Goal: Task Accomplishment & Management: Use online tool/utility

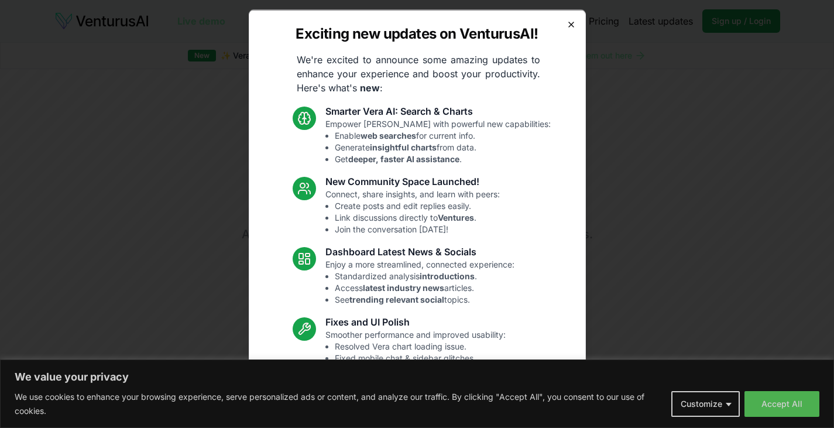
click at [566, 23] on icon "button" at bounding box center [570, 23] width 9 height 9
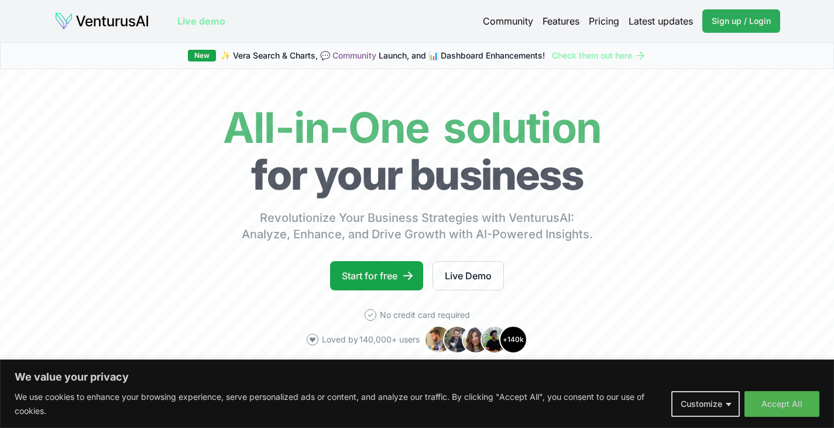
click at [744, 30] on link "Sign up / Login Login" at bounding box center [741, 20] width 78 height 23
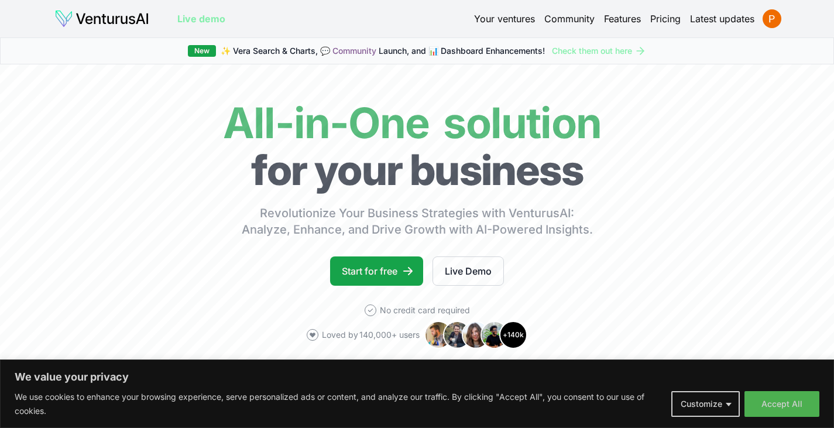
click at [494, 17] on link "Your ventures" at bounding box center [504, 19] width 61 height 14
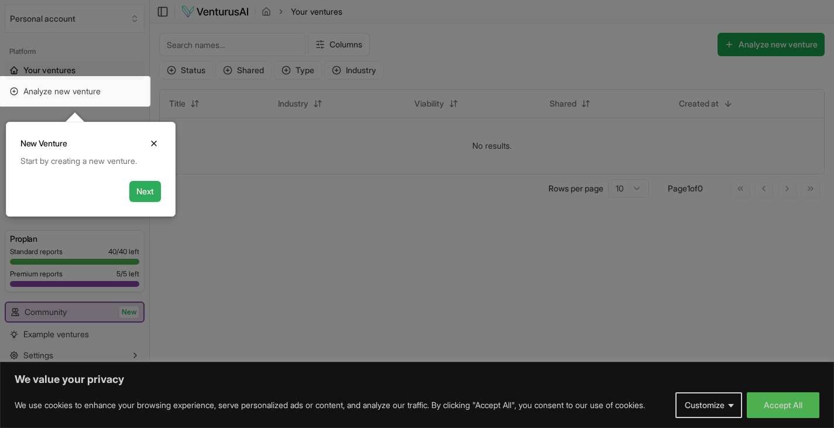
click at [151, 193] on button "Next" at bounding box center [145, 191] width 32 height 21
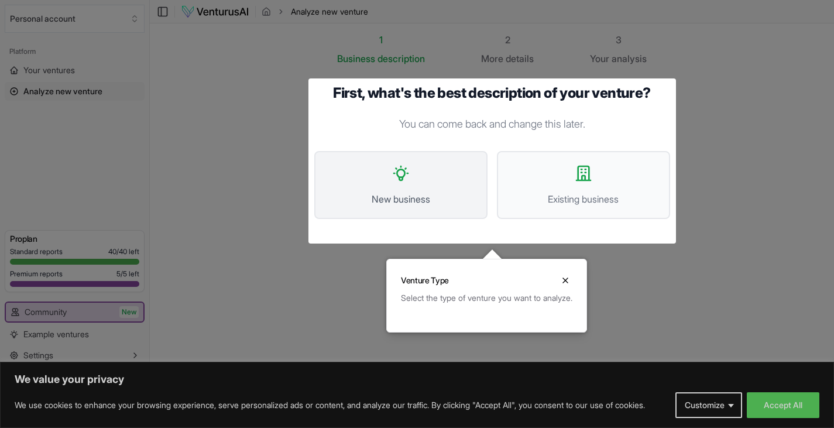
click at [393, 177] on icon at bounding box center [400, 173] width 19 height 19
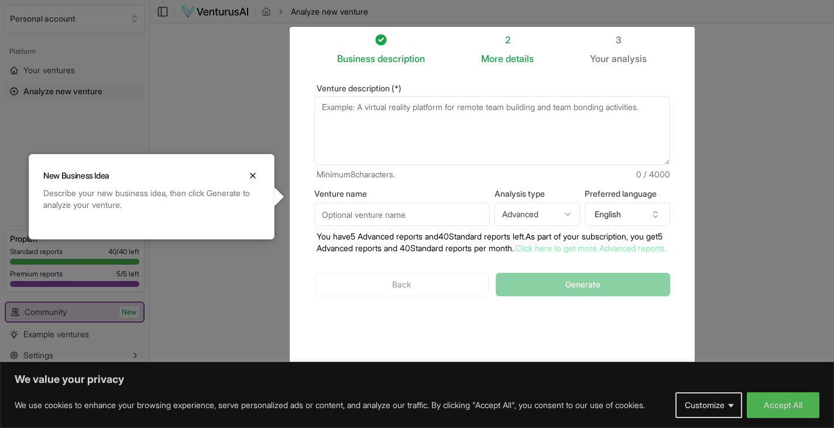
click at [258, 114] on div at bounding box center [417, 214] width 834 height 428
click at [733, 12] on div at bounding box center [417, 214] width 834 height 428
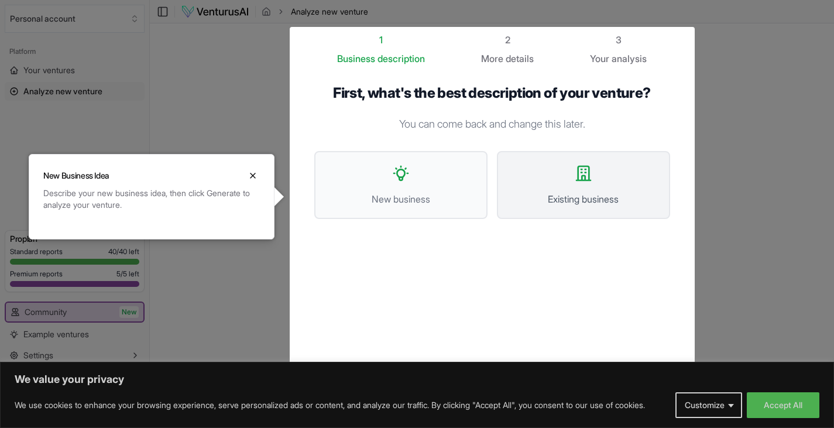
click at [559, 200] on span "Existing business" at bounding box center [583, 199] width 147 height 14
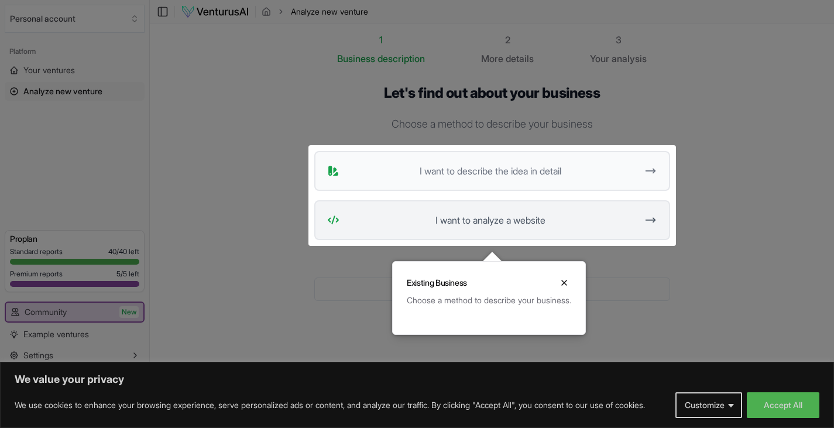
click at [525, 207] on button "I want to analyze a website" at bounding box center [492, 220] width 356 height 40
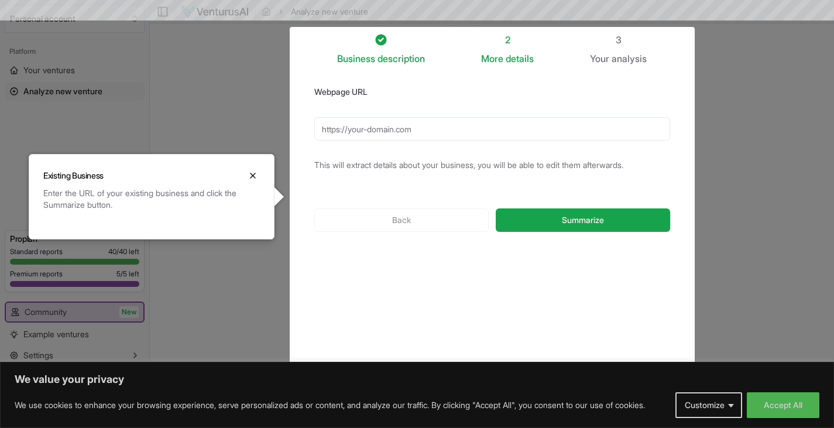
click at [455, 129] on input "Webpage URL" at bounding box center [492, 128] width 356 height 23
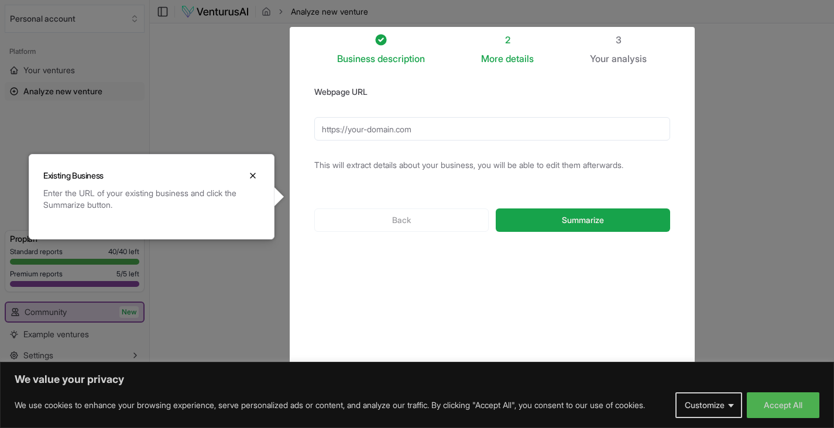
paste input "[URL][DOMAIN_NAME]"
type input "[URL][DOMAIN_NAME]"
click at [525, 221] on button "Summarize" at bounding box center [583, 219] width 174 height 23
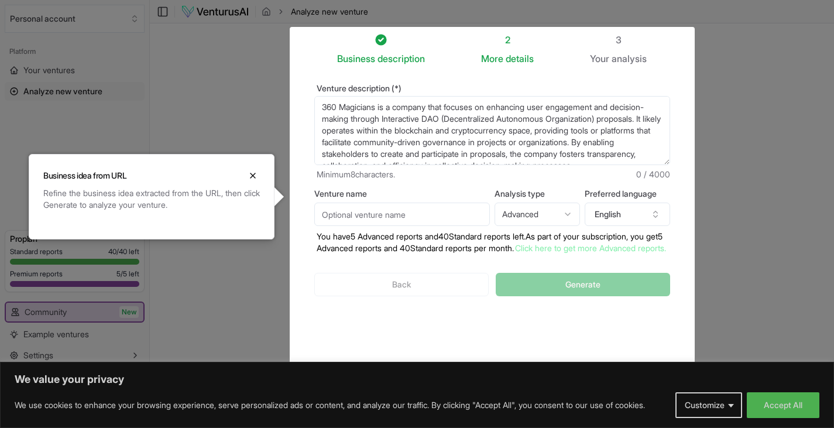
click at [420, 211] on input "Venture name" at bounding box center [402, 213] width 176 height 23
type input "360 Magicians"
click at [504, 254] on p "You have 5 Advanced reports and 40 Standard reports left. As part of your subsc…" at bounding box center [492, 242] width 356 height 23
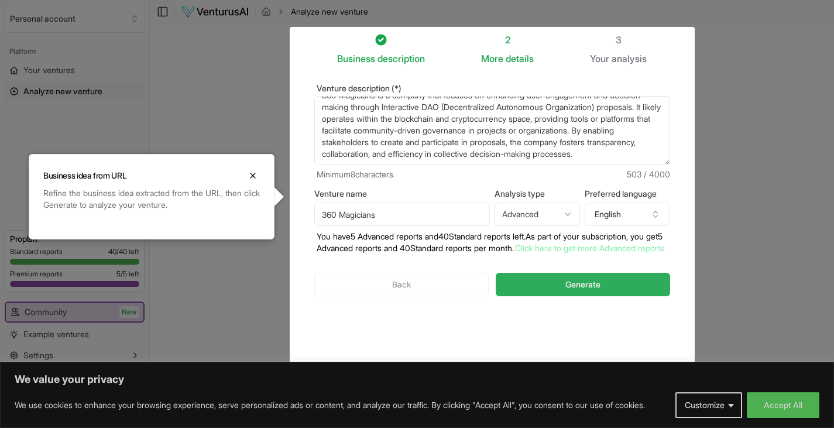
click at [552, 284] on button "Generate" at bounding box center [583, 284] width 174 height 23
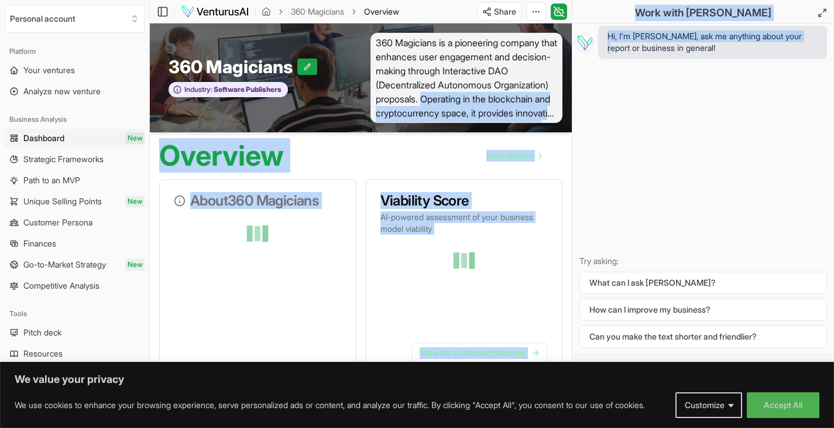
drag, startPoint x: 488, startPoint y: 95, endPoint x: 590, endPoint y: 150, distance: 115.4
click at [590, 150] on div "Hi, I'm [PERSON_NAME], ask me anything about your report or business in general…" at bounding box center [703, 188] width 262 height 331
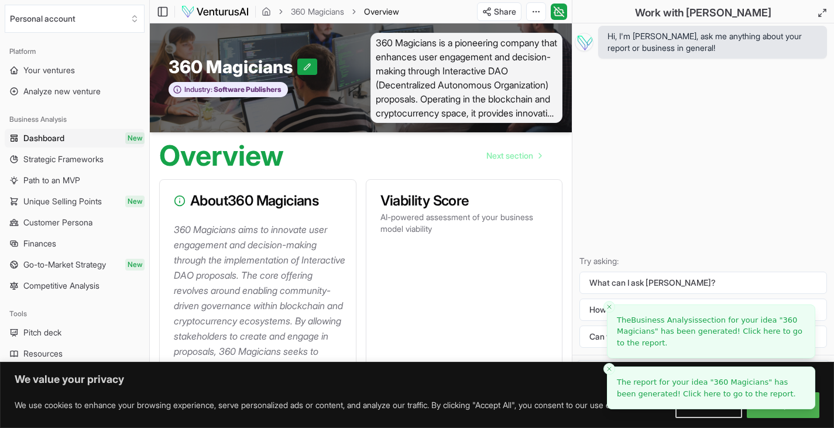
click at [644, 386] on span "The report for your idea " 360 Magicians " has been generated! Click here to go…" at bounding box center [706, 387] width 179 height 20
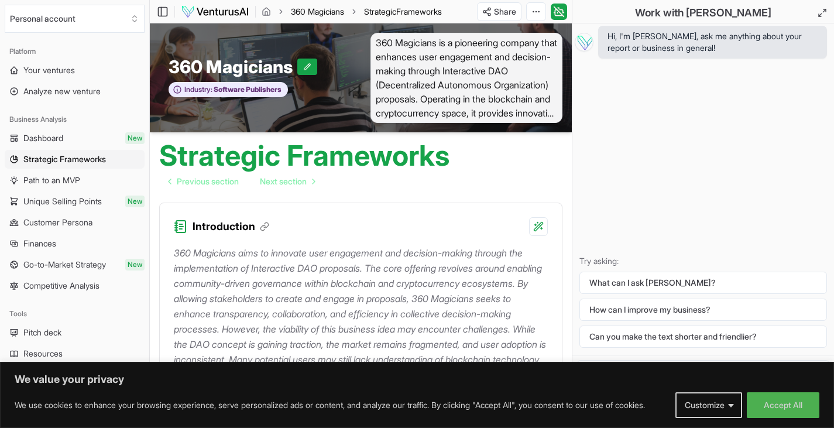
click at [312, 12] on link "360 Magicians" at bounding box center [317, 12] width 53 height 12
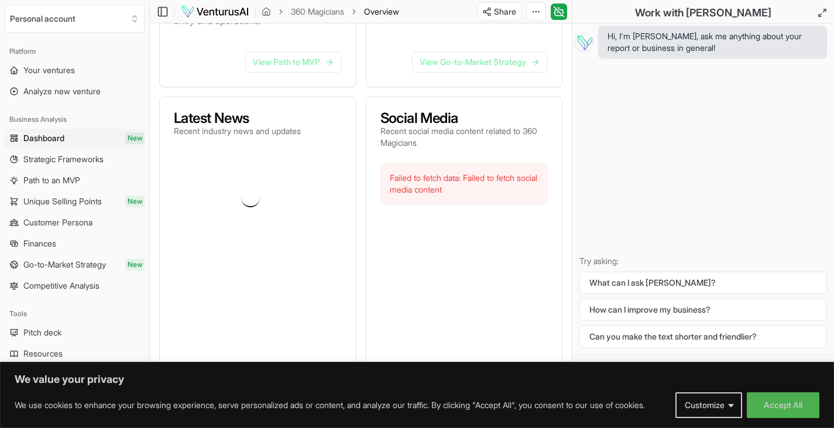
scroll to position [566, 0]
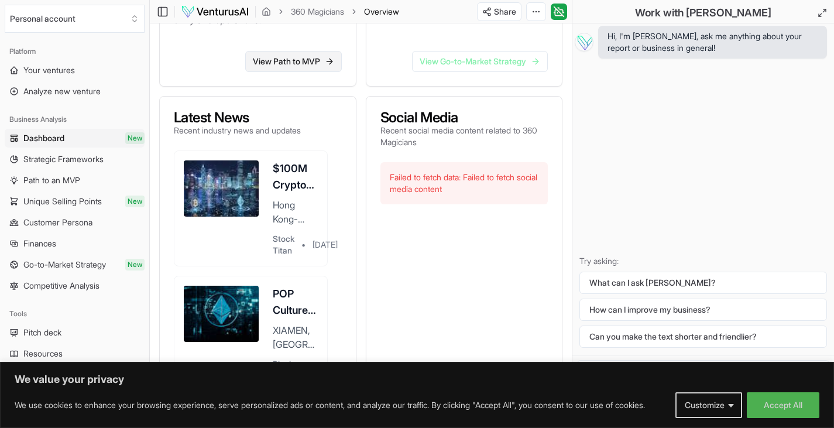
click at [272, 72] on link "View Path to MVP" at bounding box center [293, 61] width 97 height 21
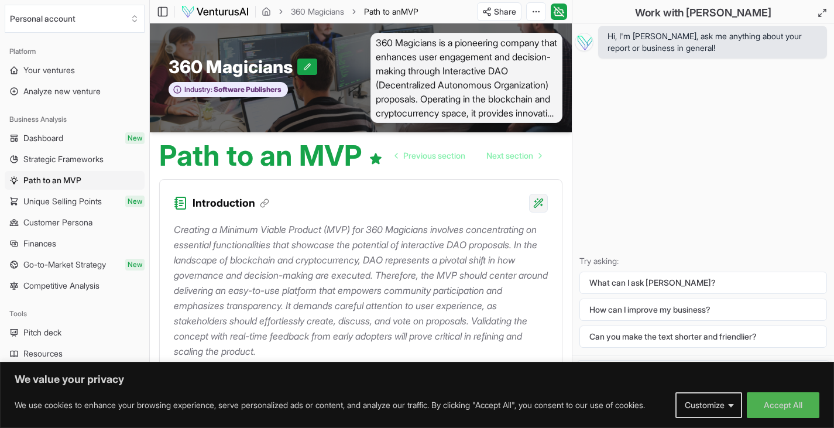
click at [535, 200] on html "We value your privacy We use cookies to enhance your browsing experience, serve…" at bounding box center [417, 214] width 834 height 428
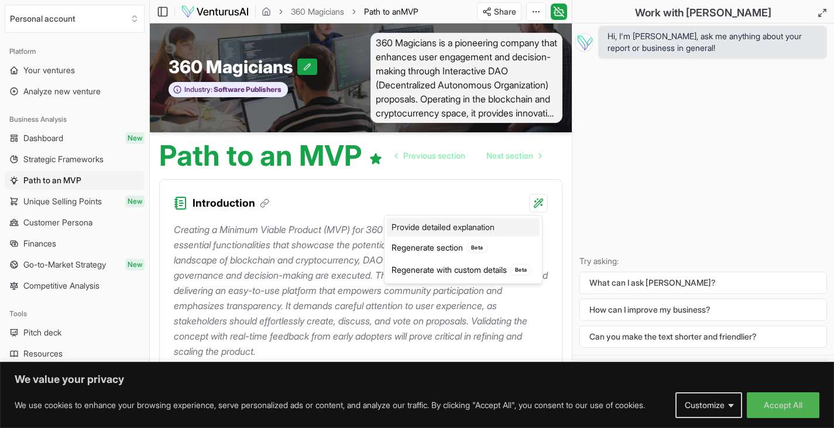
click at [476, 230] on div "Provide detailed explanation" at bounding box center [463, 227] width 153 height 19
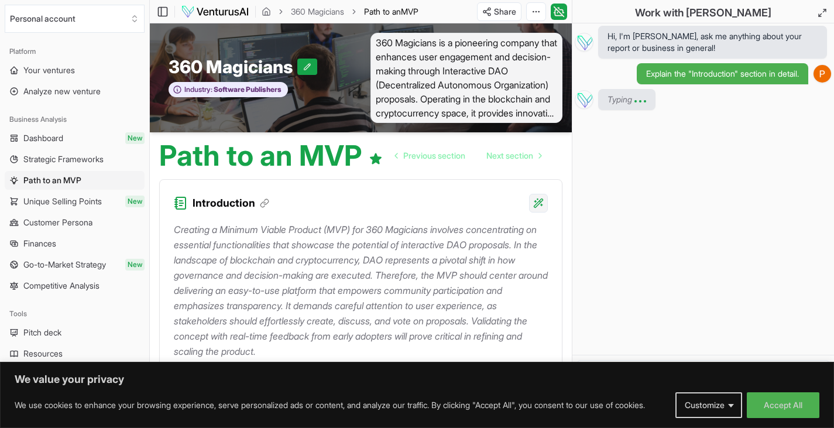
click at [534, 205] on html "We value your privacy We use cookies to enhance your browsing experience, serve…" at bounding box center [417, 214] width 834 height 428
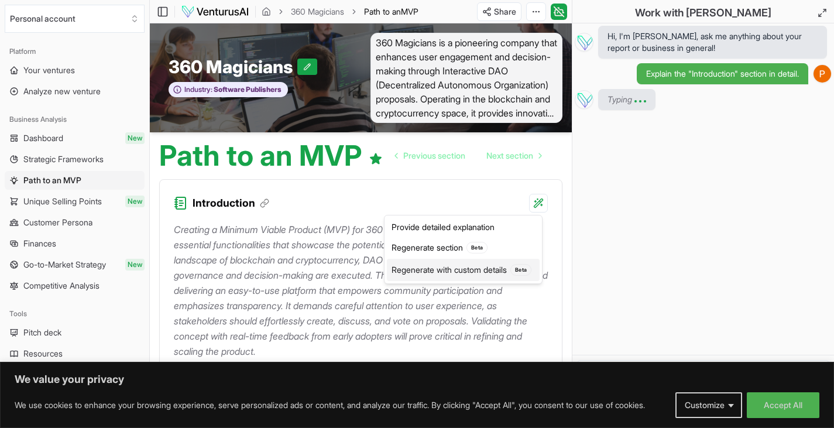
click at [502, 273] on div "Regenerate with custom details Beta" at bounding box center [463, 270] width 153 height 22
type textarea "Rewrite the "Introduction" section. Add more details here:"
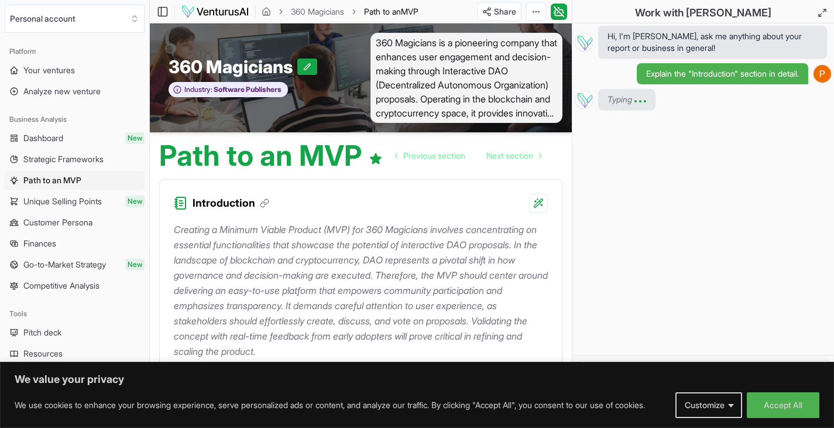
click at [409, 40] on span "360 Magicians is a pioneering company that enhances user engagement and decisio…" at bounding box center [466, 78] width 193 height 90
click at [482, 71] on span "360 Magicians is a pioneering company that enhances user engagement and decisio…" at bounding box center [466, 78] width 193 height 90
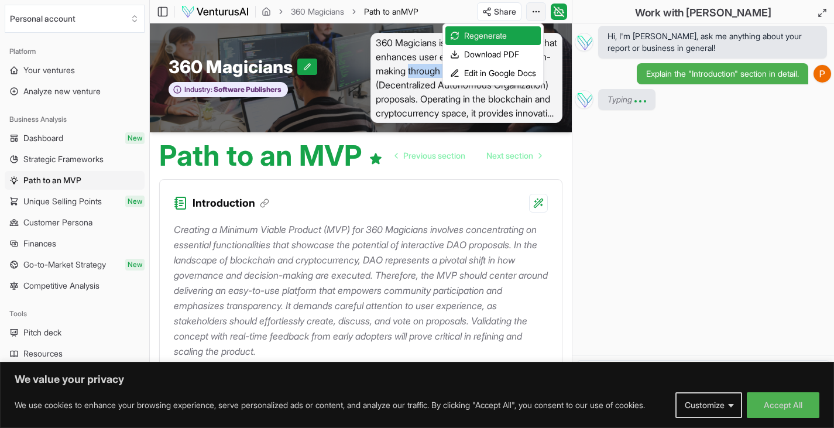
click at [538, 16] on html "We value your privacy We use cookies to enhance your browsing experience, serve…" at bounding box center [417, 214] width 834 height 428
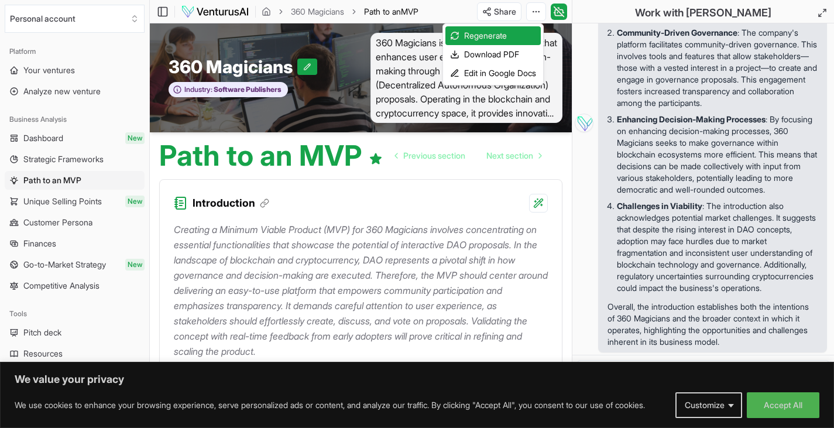
click at [555, 11] on html "We value your privacy We use cookies to enhance your browsing experience, serve…" at bounding box center [417, 214] width 834 height 428
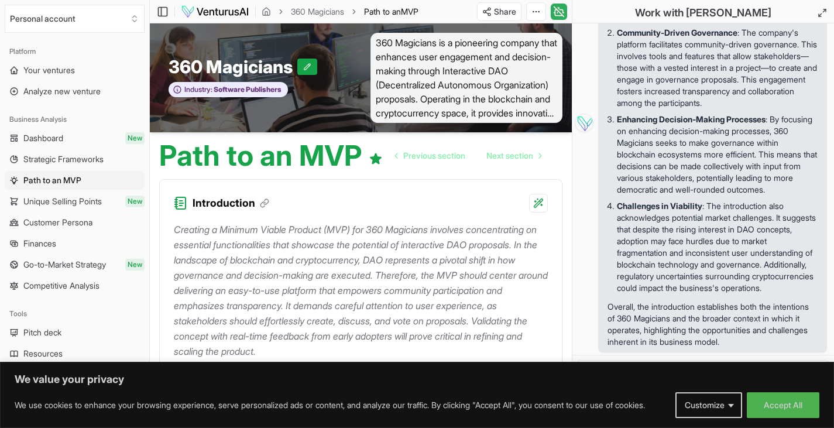
click at [561, 14] on icon at bounding box center [559, 11] width 10 height 10
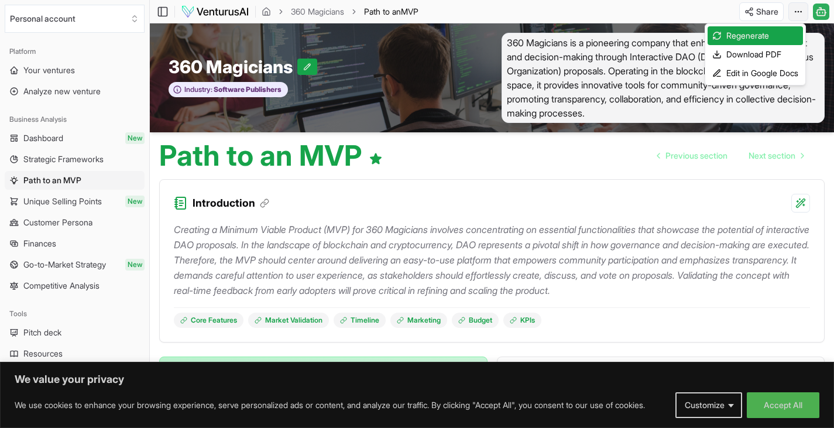
click at [798, 12] on html "We value your privacy We use cookies to enhance your browsing experience, serve…" at bounding box center [417, 214] width 834 height 428
click at [764, 35] on div "Regenerate" at bounding box center [754, 35] width 95 height 19
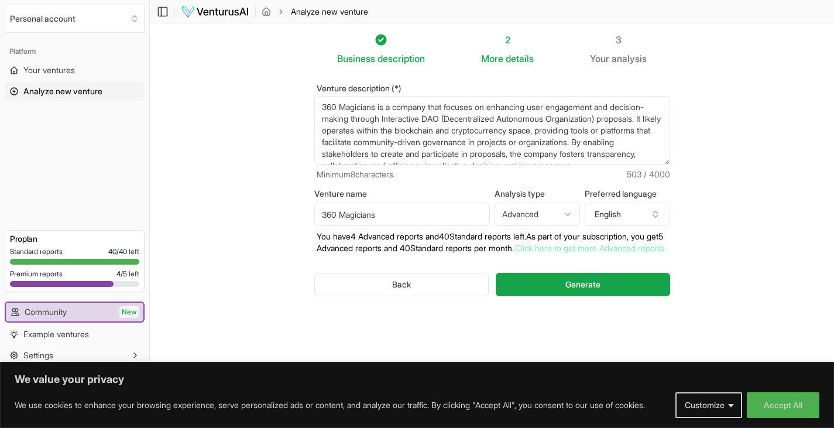
click at [470, 143] on textarea "360 Magicians is a company that focuses on enhancing user engagement and decisi…" at bounding box center [492, 130] width 356 height 69
click at [420, 161] on textarea "360 Magicians is a company that focuses on enhancing user engagement and decisi…" at bounding box center [492, 130] width 356 height 69
drag, startPoint x: 319, startPoint y: 107, endPoint x: 647, endPoint y: 393, distance: 434.6
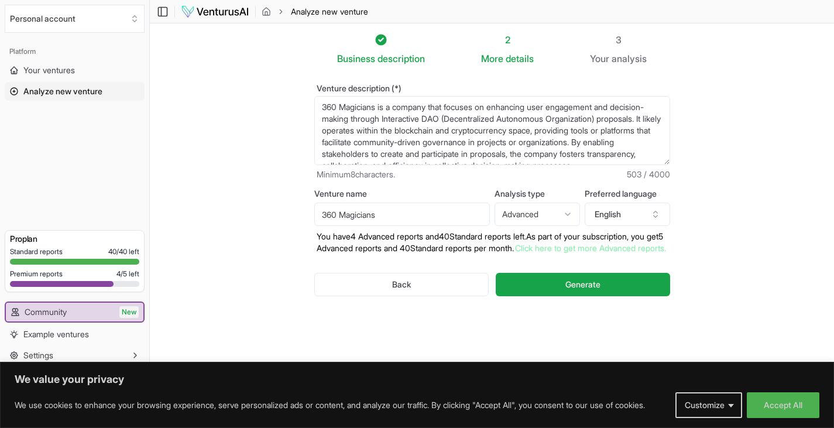
click at [647, 393] on body "We value your privacy We use cookies to enhance your browsing experience, serve…" at bounding box center [417, 214] width 834 height 428
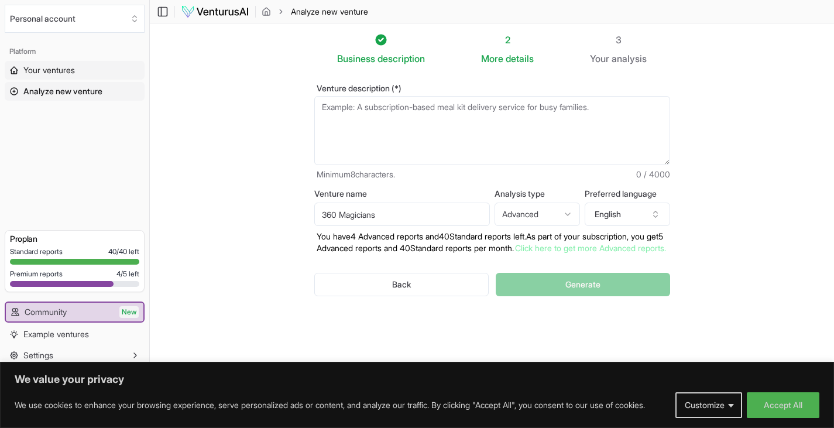
click at [53, 71] on span "Your ventures" at bounding box center [48, 70] width 51 height 12
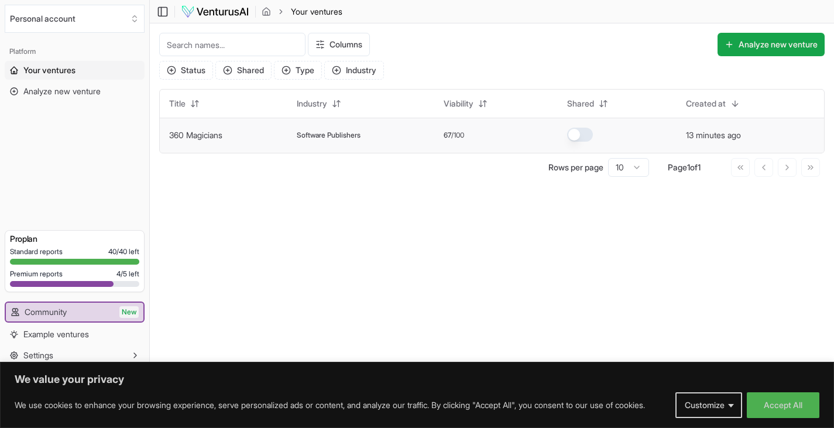
click at [216, 128] on td "360 Magicians" at bounding box center [224, 135] width 128 height 35
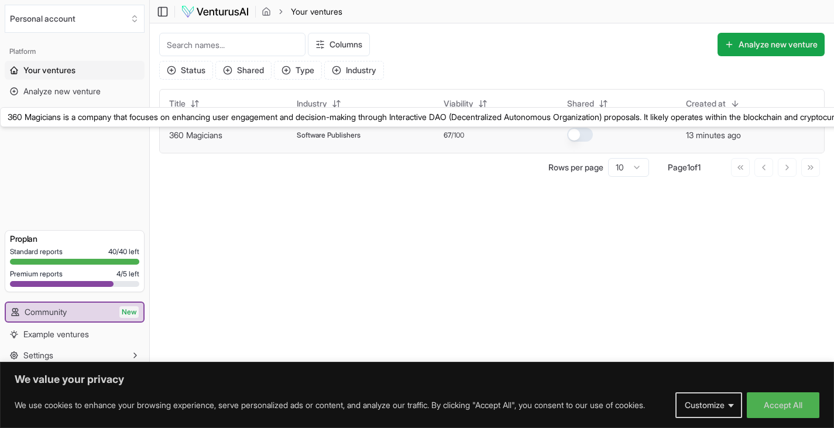
click at [198, 135] on link "360 Magicians" at bounding box center [195, 135] width 53 height 10
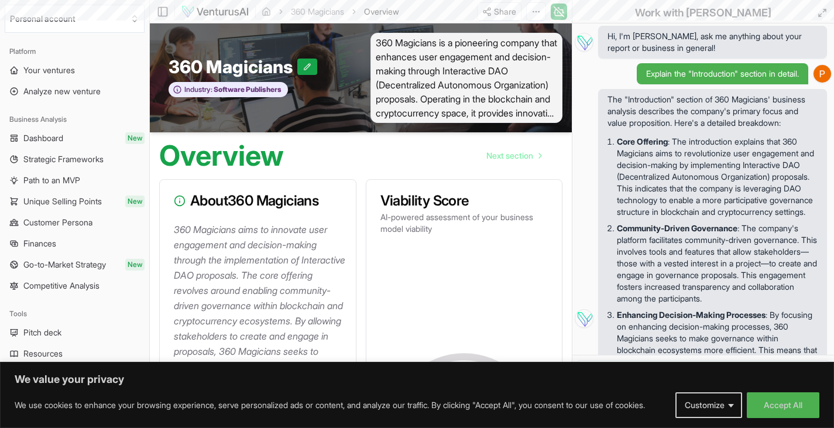
scroll to position [266, 0]
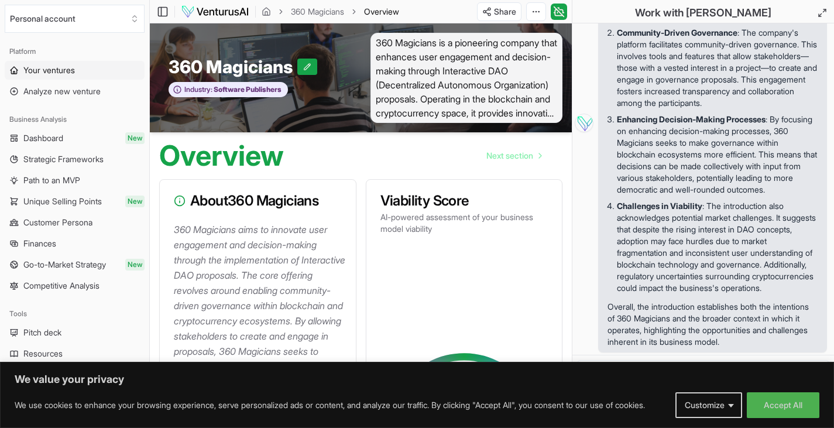
click at [78, 65] on link "Your ventures" at bounding box center [75, 70] width 140 height 19
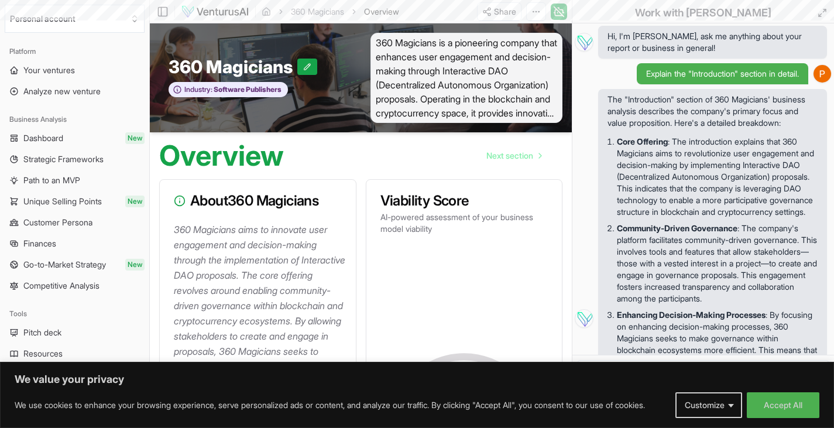
scroll to position [266, 0]
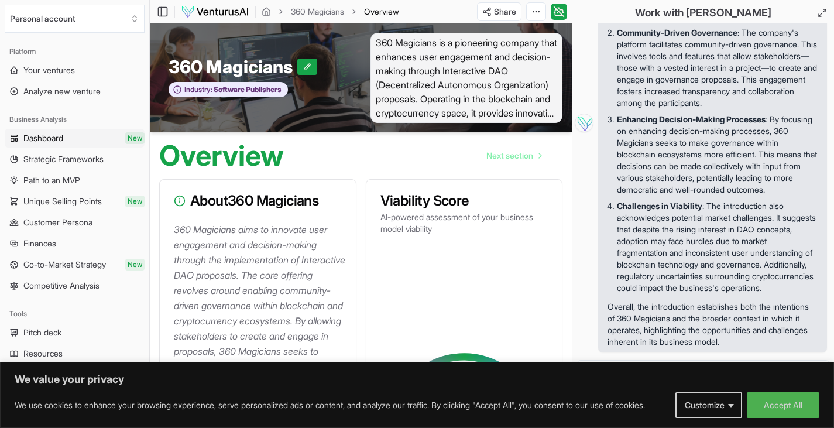
click at [54, 143] on span "Dashboard" at bounding box center [43, 138] width 40 height 12
click at [54, 143] on span "Dashboard" at bounding box center [43, 138] width 41 height 12
click at [535, 8] on html "We value your privacy We use cookies to enhance your browsing experience, serve…" at bounding box center [417, 214] width 834 height 428
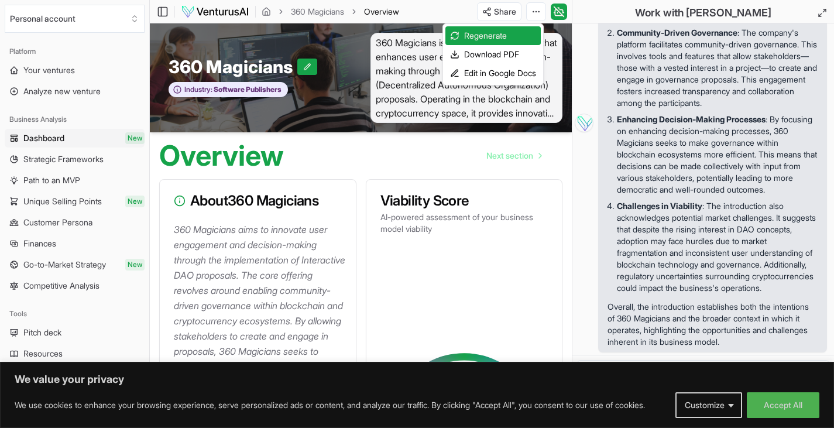
click at [165, 22] on html "We value your privacy We use cookies to enhance your browsing experience, serve…" at bounding box center [417, 214] width 834 height 428
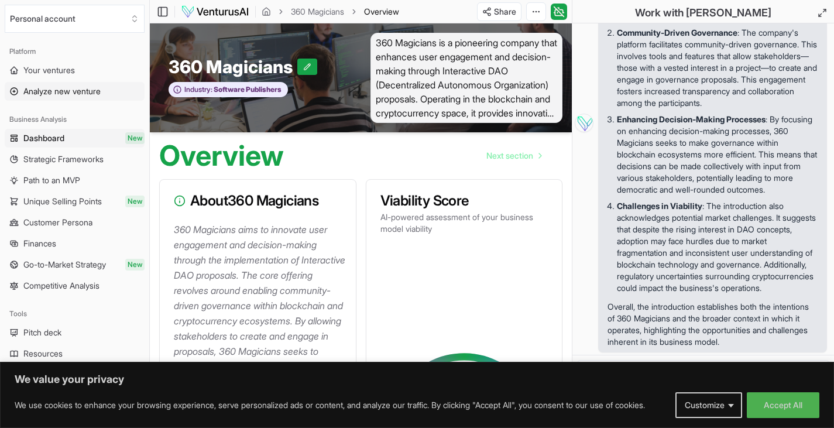
click at [57, 86] on span "Analyze new venture" at bounding box center [61, 91] width 77 height 12
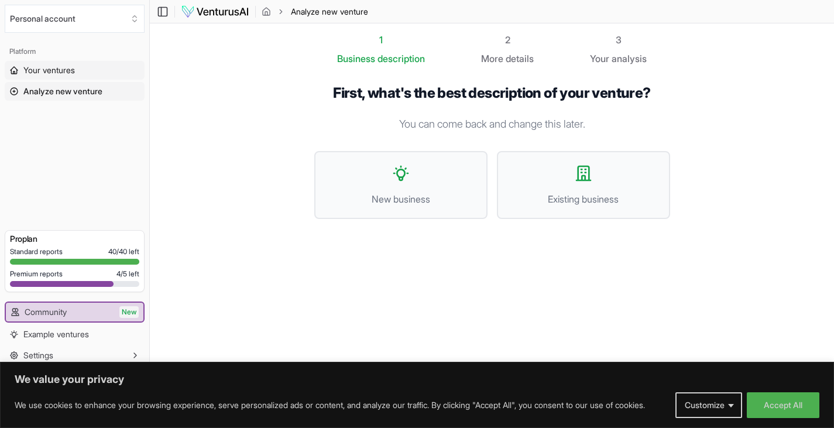
click at [53, 74] on span "Your ventures" at bounding box center [48, 70] width 51 height 12
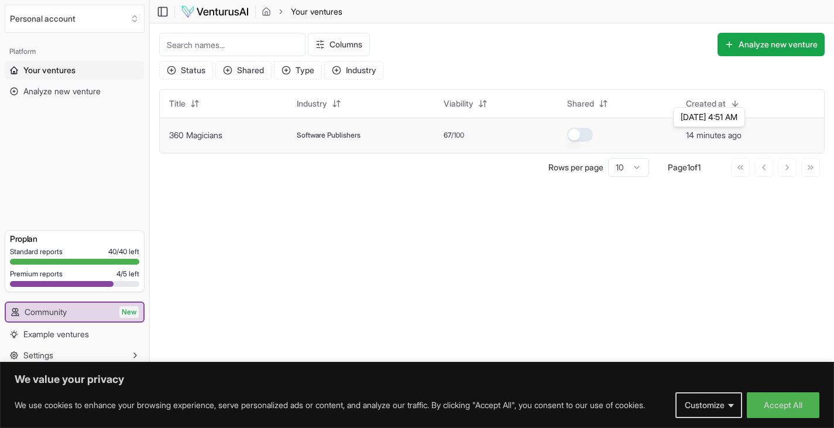
click at [714, 131] on button "14 minutes ago" at bounding box center [714, 135] width 56 height 12
click at [201, 141] on td "360 Magicians" at bounding box center [224, 135] width 128 height 35
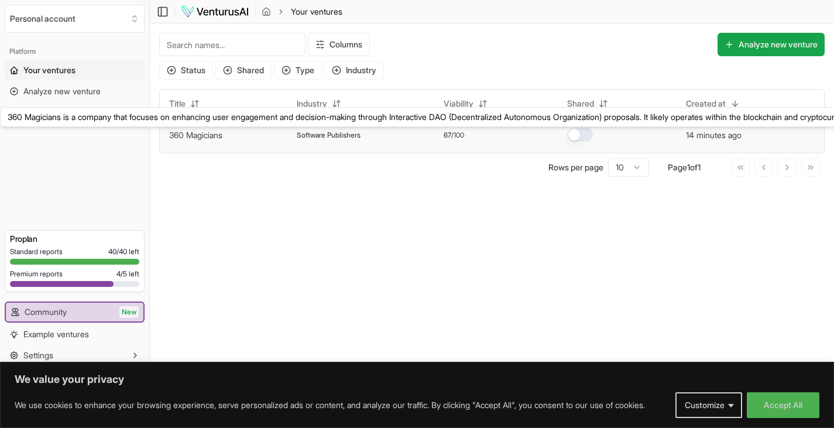
click at [208, 130] on link "360 Magicians" at bounding box center [195, 135] width 53 height 10
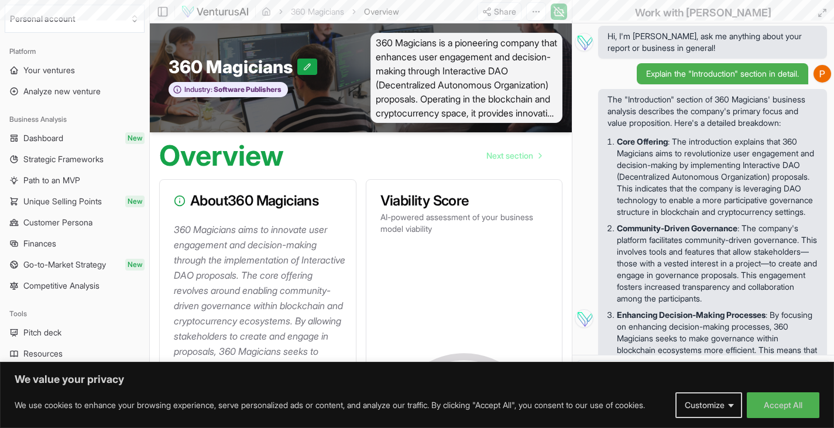
scroll to position [266, 0]
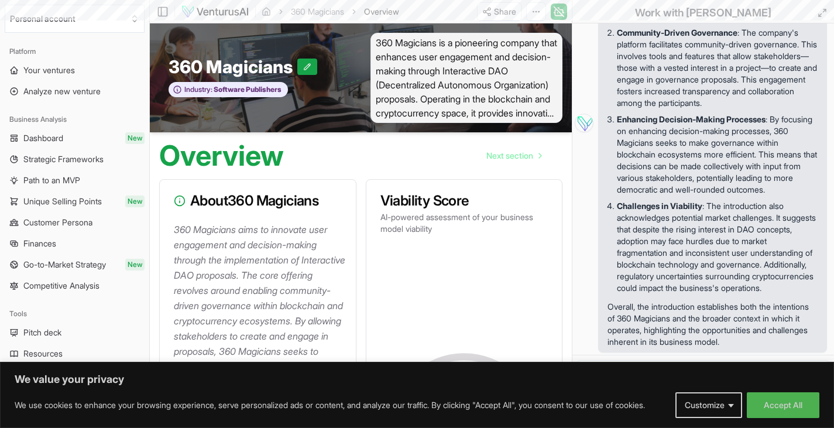
click at [208, 130] on div "360 Magicians Industry: Software Publishers 360 Magicians is a pioneering compa…" at bounding box center [361, 77] width 422 height 109
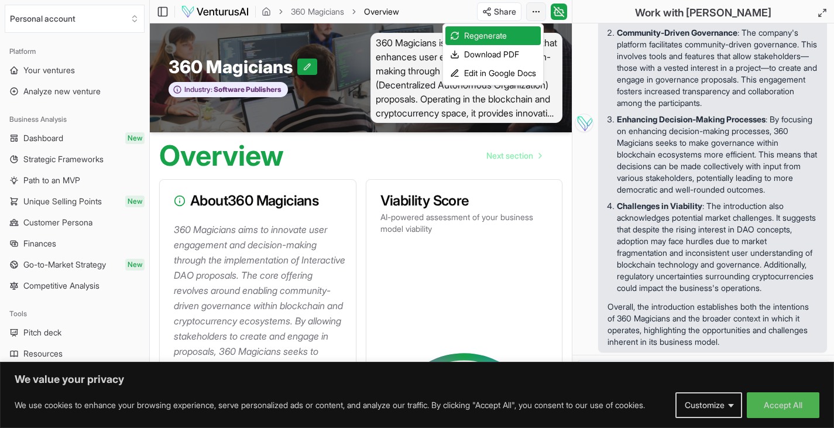
click at [541, 5] on html "We value your privacy We use cookies to enhance your browsing experience, serve…" at bounding box center [417, 214] width 834 height 428
click at [325, 62] on html "We value your privacy We use cookies to enhance your browsing experience, serve…" at bounding box center [417, 214] width 834 height 428
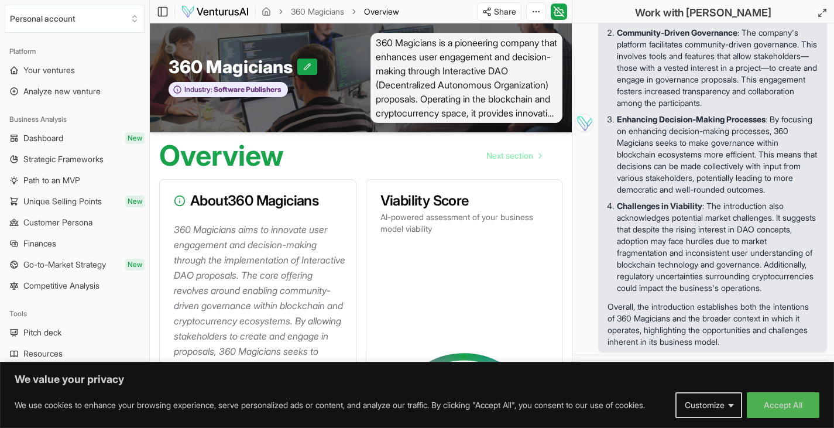
click at [484, 47] on span "360 Magicians is a pioneering company that enhances user engagement and decisio…" at bounding box center [466, 78] width 193 height 90
click at [503, 63] on span "360 Magicians is a pioneering company that enhances user engagement and decisio…" at bounding box center [466, 78] width 193 height 90
click at [556, 12] on icon at bounding box center [559, 12] width 12 height 14
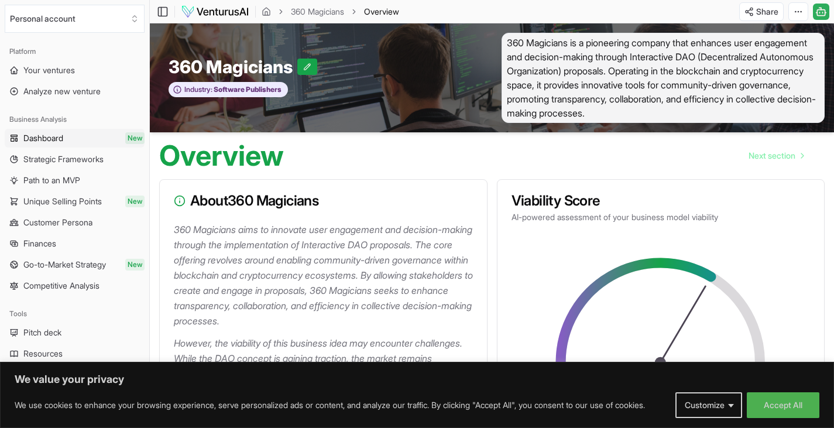
click at [81, 139] on link "Dashboard New" at bounding box center [75, 138] width 140 height 19
click at [75, 136] on link "Dashboard New" at bounding box center [75, 138] width 140 height 19
click at [99, 151] on link "Strategic Frameworks" at bounding box center [75, 159] width 140 height 19
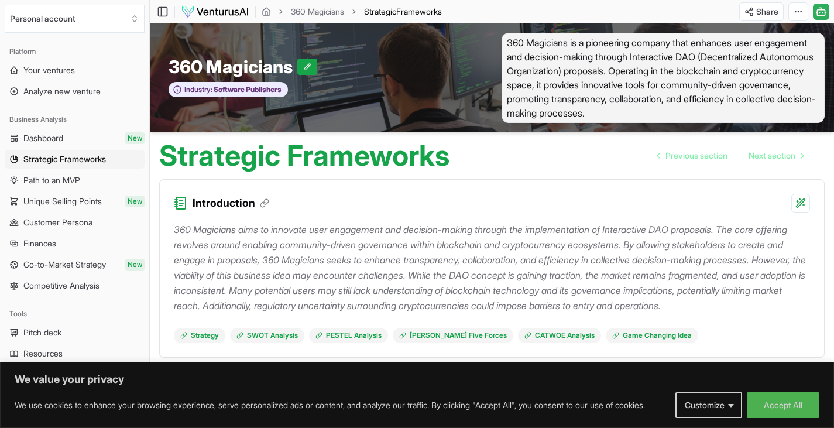
click at [417, 250] on p "360 Magicians aims to innovate user engagement and decision-making through the …" at bounding box center [492, 267] width 636 height 91
click at [307, 68] on icon at bounding box center [307, 67] width 8 height 8
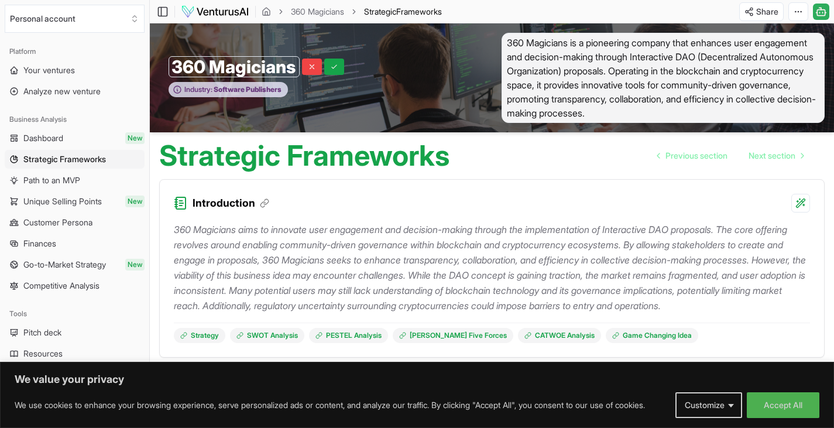
click at [227, 90] on span "Software Publishers" at bounding box center [246, 89] width 69 height 9
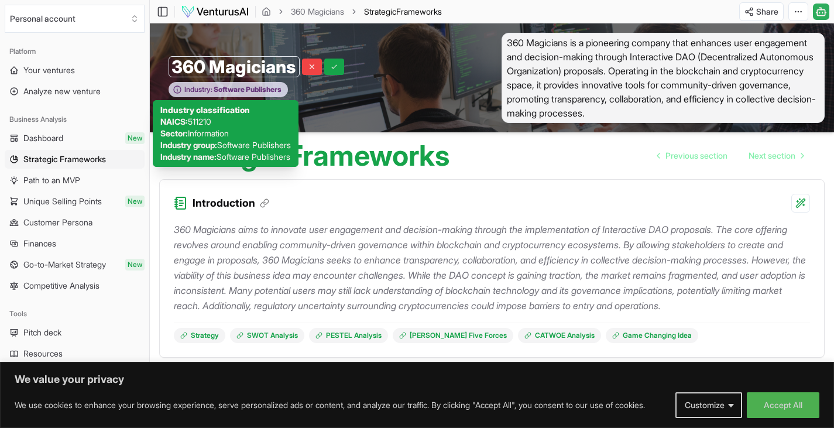
click at [227, 90] on span "Software Publishers" at bounding box center [246, 89] width 69 height 9
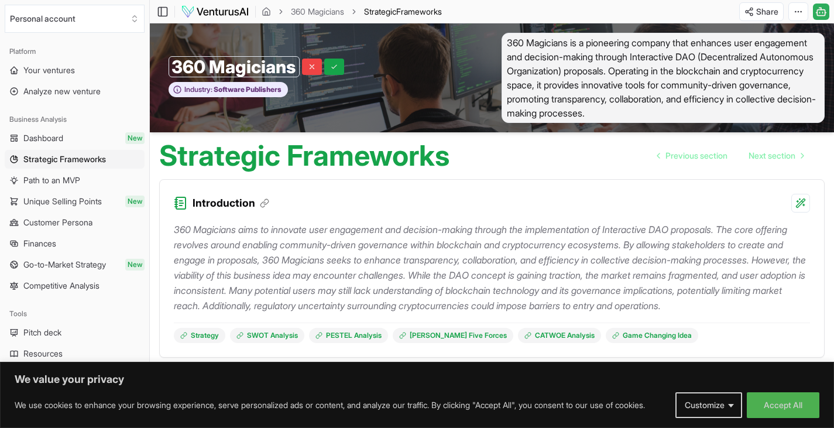
click at [260, 72] on input "360 Magicians" at bounding box center [234, 66] width 131 height 21
type input "m"
type input "d"
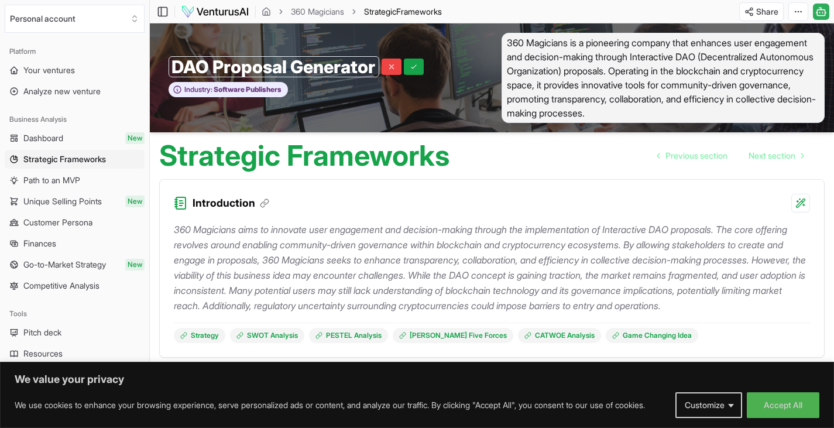
click at [307, 67] on input "DAO Proposal Generator" at bounding box center [274, 66] width 211 height 21
type input "DAO Proposer AI"
click at [346, 69] on icon at bounding box center [349, 67] width 8 height 8
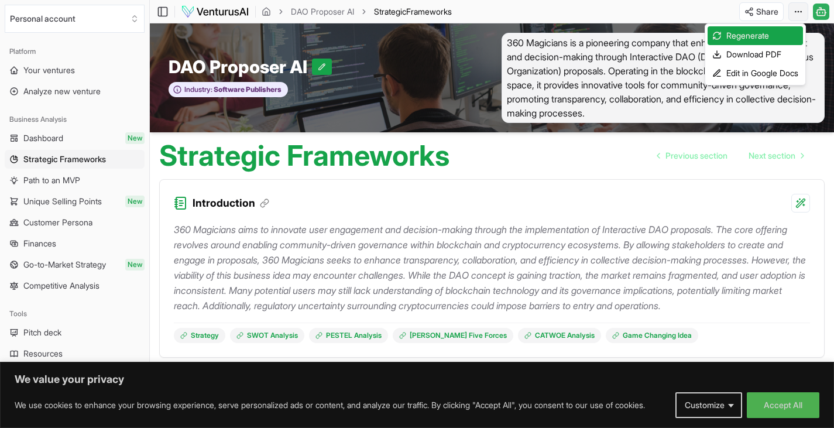
click at [804, 11] on html "We value your privacy We use cookies to enhance your browsing experience, serve…" at bounding box center [417, 214] width 834 height 428
drag, startPoint x: 759, startPoint y: 29, endPoint x: 791, endPoint y: 35, distance: 31.5
click at [791, 35] on div "Regenerate" at bounding box center [754, 35] width 95 height 19
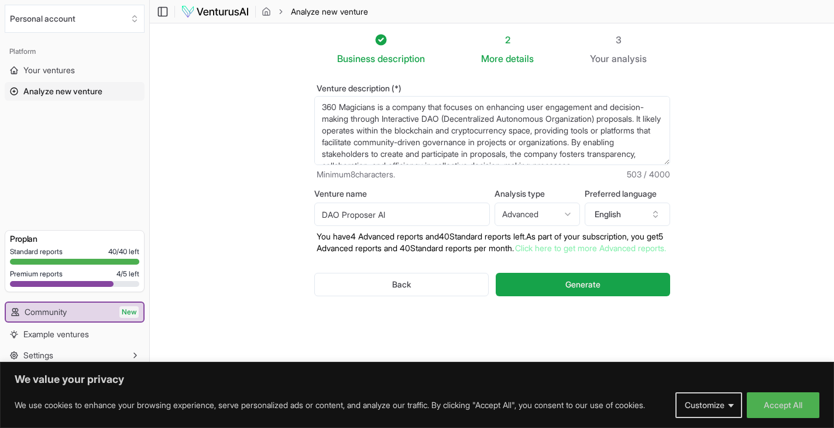
click at [409, 104] on textarea "360 Magicians is a company that focuses on enhancing user engagement and decisi…" at bounding box center [492, 130] width 356 height 69
click at [528, 122] on textarea "360 Magicians is a collective of Ai, Humans, Conributors, Researchers, Develope…" at bounding box center [492, 130] width 356 height 69
click at [389, 130] on textarea "360 Magicians is a collective of Ai, Humans, Conributors, Researchers, Develope…" at bounding box center [492, 130] width 356 height 69
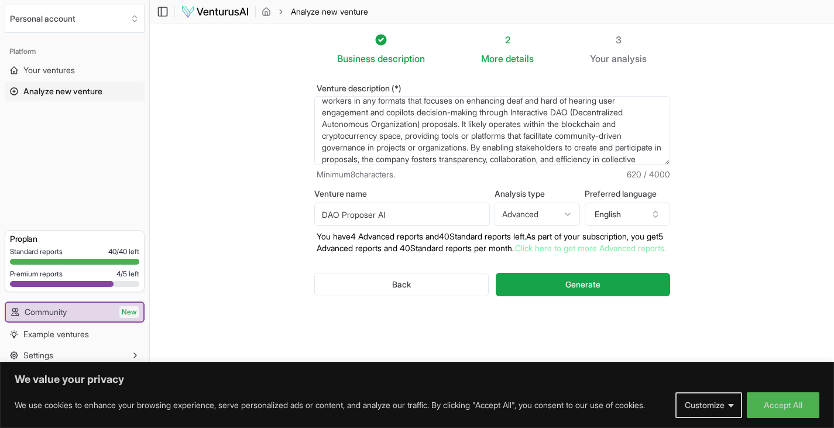
scroll to position [19, 0]
click at [585, 124] on textarea "360 Magicians is a collective of Ai, Humans, Conributors, Researchers, Develope…" at bounding box center [492, 130] width 356 height 69
click at [367, 135] on textarea "360 Magicians is a collective of Ai, Humans, Conributors, Researchers, Develope…" at bounding box center [492, 130] width 356 height 69
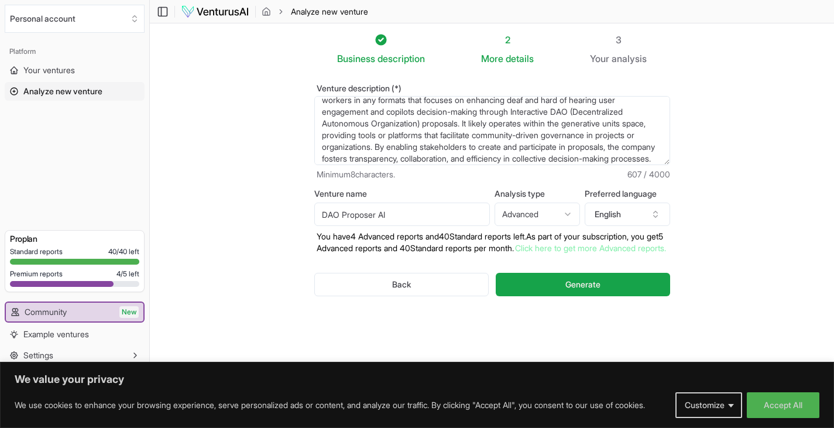
type textarea "360 Magicians is a collective of Ai, Humans, Conributors, Researchers, Develope…"
click at [517, 167] on div "Venture description (*) 360 Magicians is a collective of Ai, Humans, Conributor…" at bounding box center [492, 132] width 356 height 96
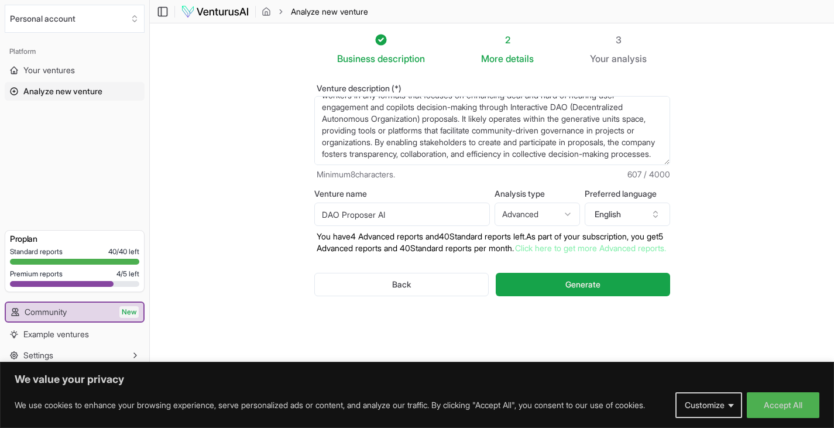
click at [382, 215] on input "DAO Proposer AI" at bounding box center [402, 213] width 176 height 23
type input "360 Magicians"
click at [562, 292] on button "Generate" at bounding box center [583, 284] width 174 height 23
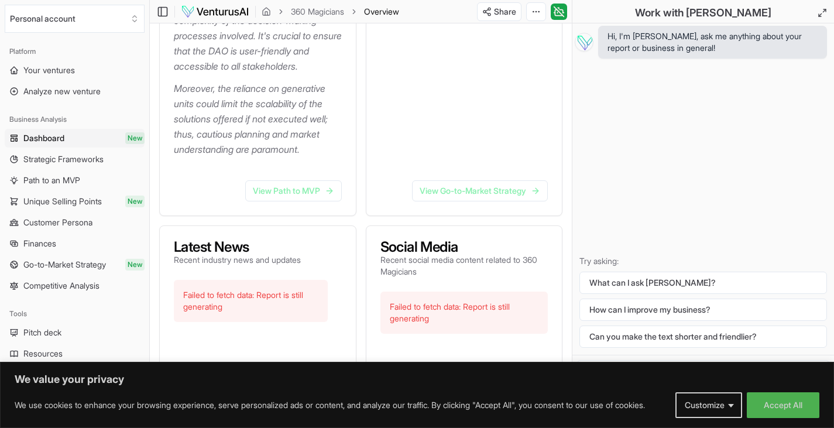
scroll to position [422, 0]
click at [322, 186] on link "View Path to MVP" at bounding box center [293, 190] width 97 height 21
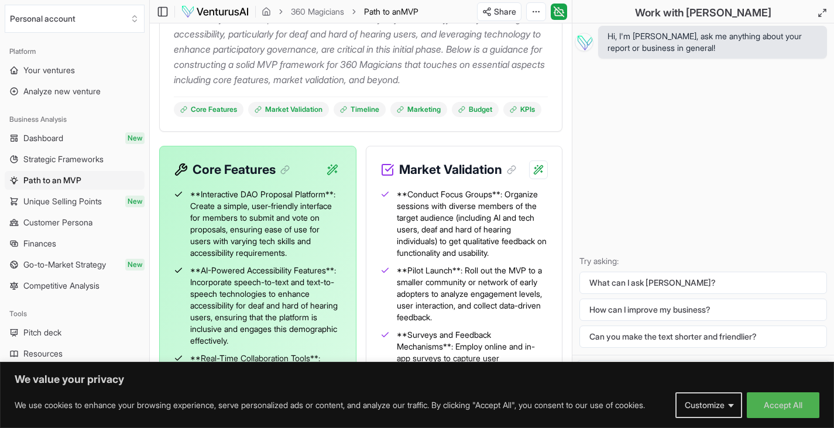
scroll to position [256, 0]
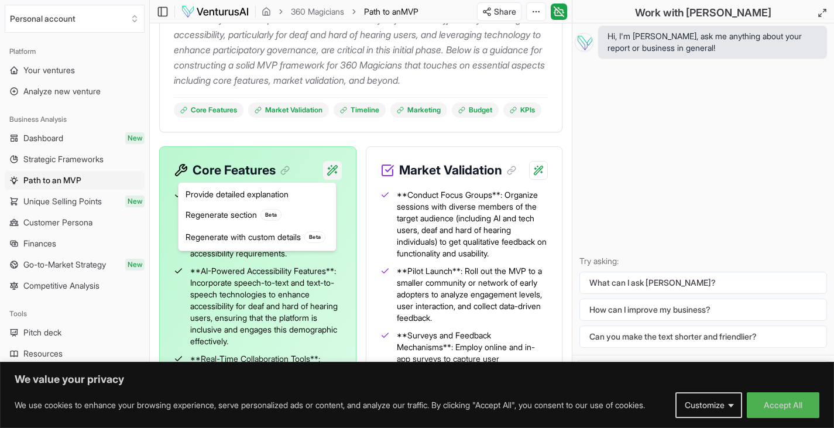
click at [260, 220] on div "Regenerate section Beta" at bounding box center [257, 215] width 153 height 22
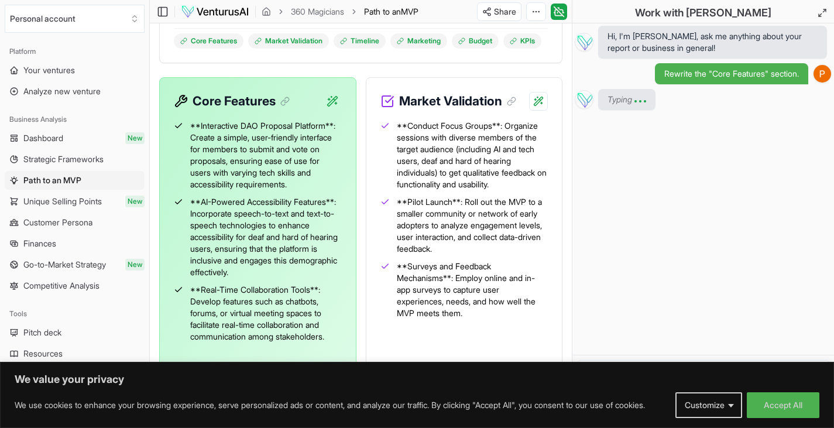
scroll to position [321, 0]
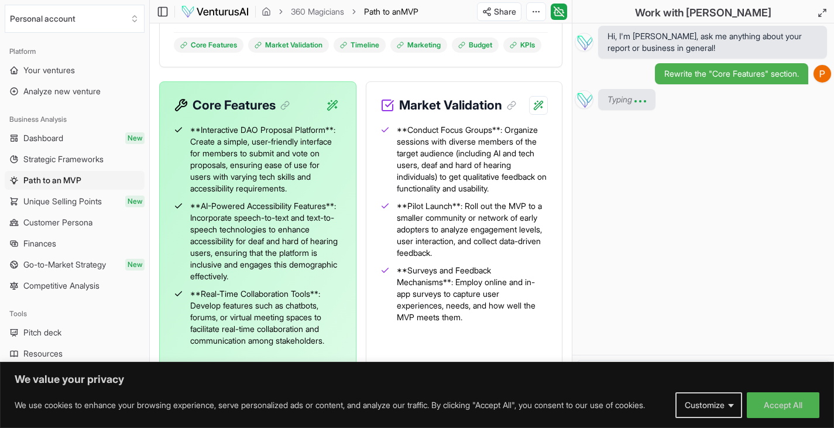
click at [700, 281] on div "Hi, I'm [PERSON_NAME], ask me anything about your report or business in general…" at bounding box center [703, 188] width 262 height 331
